Goal: Information Seeking & Learning: Learn about a topic

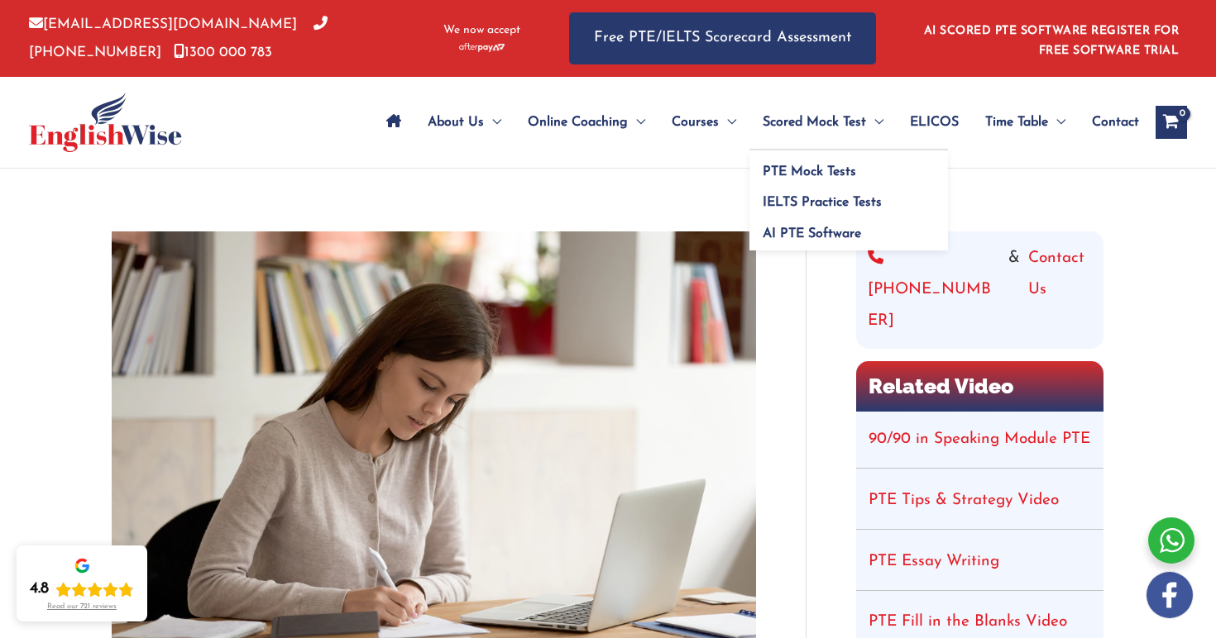
click at [830, 123] on span "Scored Mock Test" at bounding box center [813, 122] width 103 height 58
click at [869, 165] on div "About Us Menu Toggle Our Story Testimonials Online Coaching Menu Toggle Online …" at bounding box center [740, 122] width 893 height 91
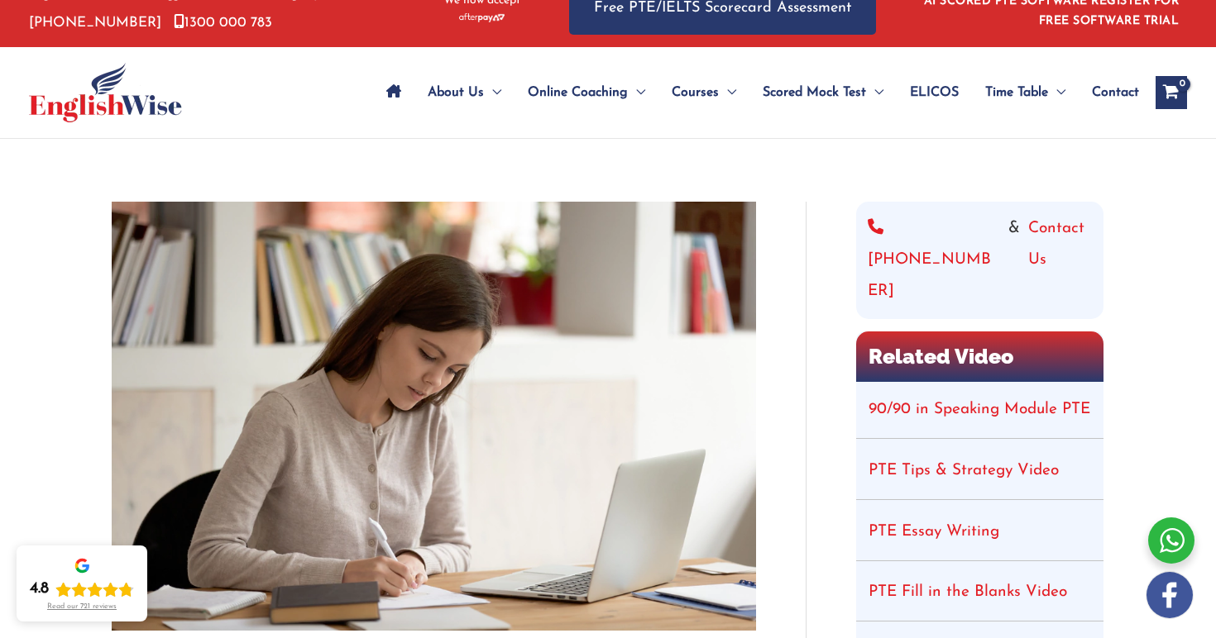
scroll to position [36, 0]
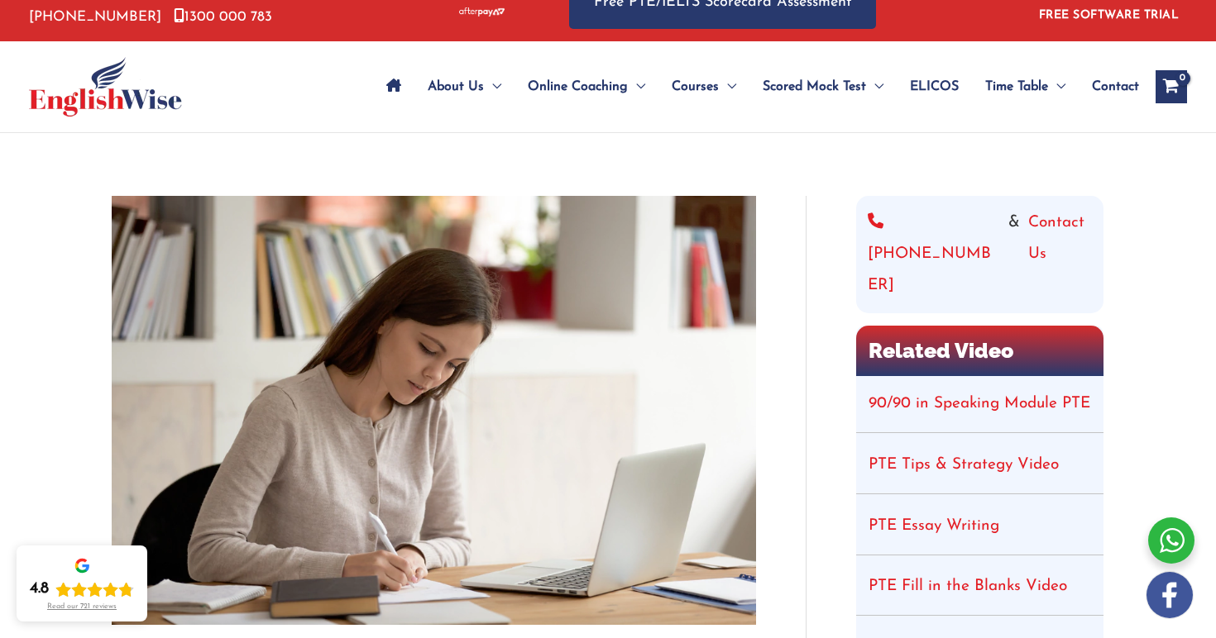
click at [948, 376] on li "90/90 in Speaking Module PTE" at bounding box center [979, 404] width 247 height 57
click at [965, 326] on h2 "Related Video" at bounding box center [979, 351] width 247 height 50
click at [749, 113] on ul "PTE Mock Tests IELTS Practice Tests AI PTE Software" at bounding box center [848, 164] width 198 height 102
